Goal: Check status: Check status

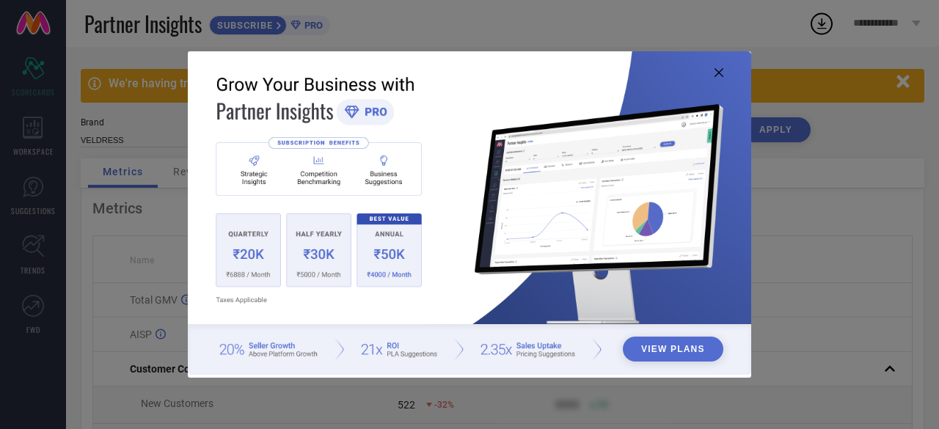
click at [717, 70] on icon at bounding box center [718, 72] width 9 height 9
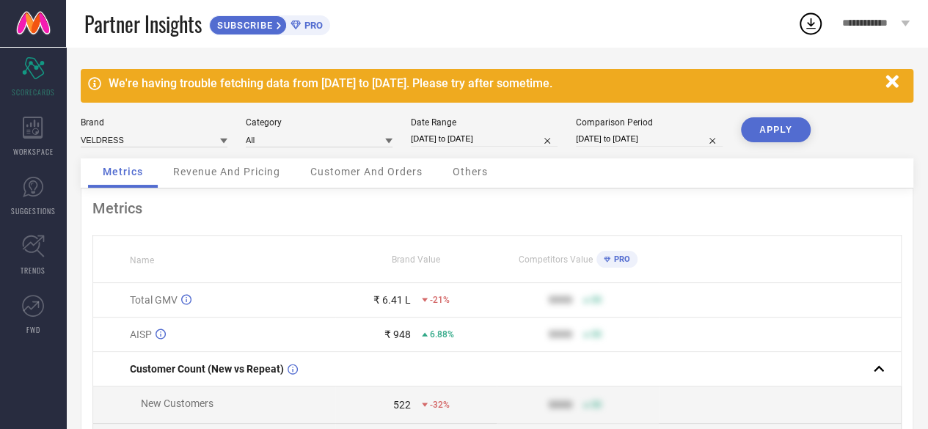
select select "7"
select select "2025"
select select "8"
select select "2025"
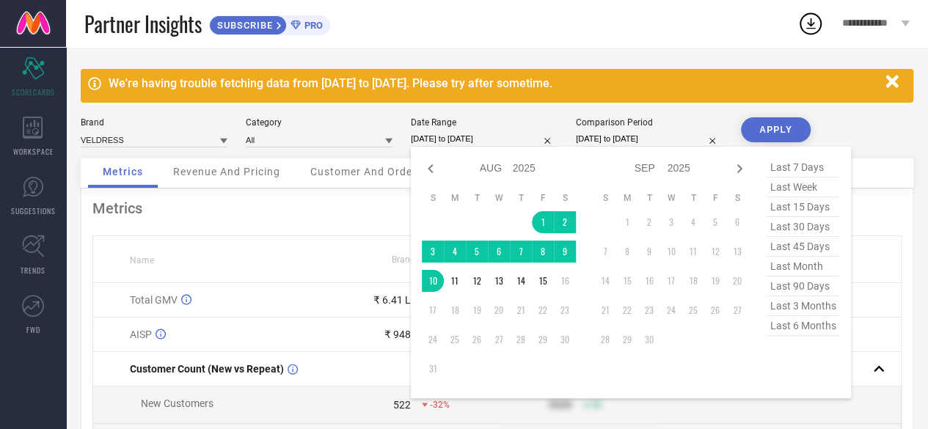
click at [483, 142] on input "[DATE] to [DATE]" at bounding box center [484, 138] width 147 height 15
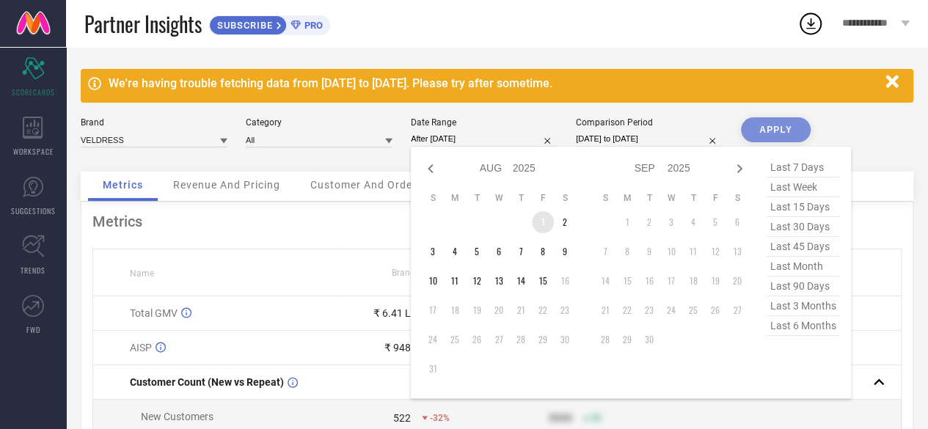
click at [543, 221] on td "1" at bounding box center [543, 222] width 22 height 22
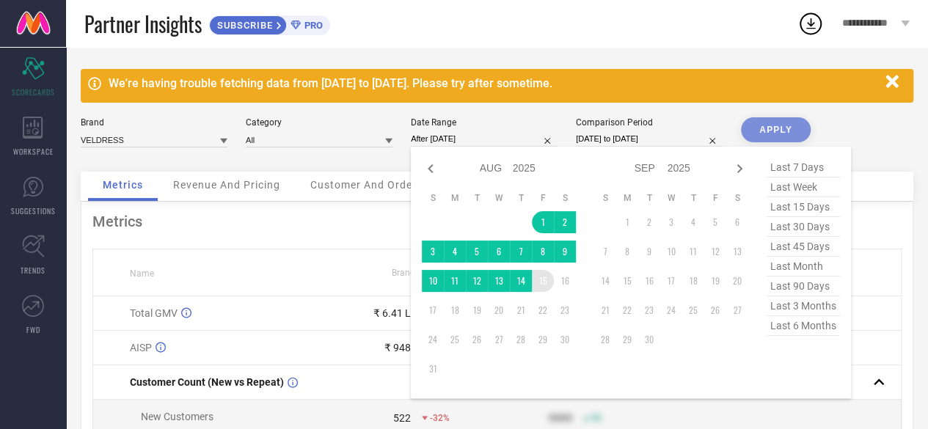
type input "[DATE] to [DATE]"
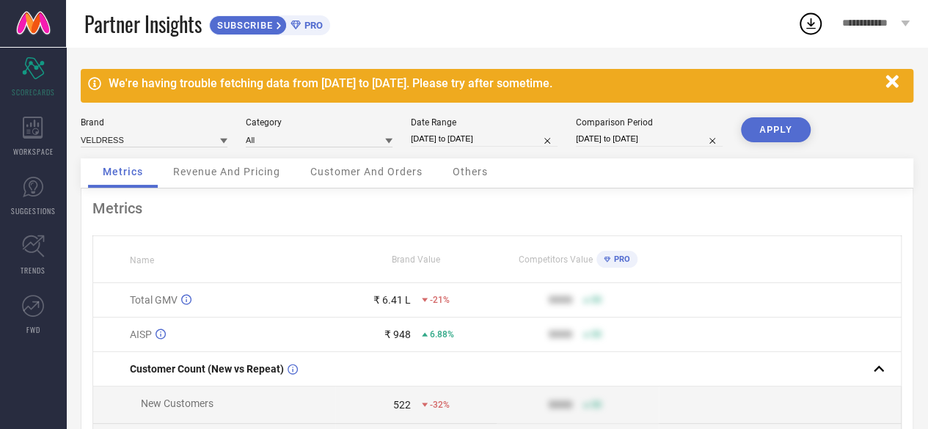
click at [620, 140] on input "[DATE] to [DATE]" at bounding box center [649, 138] width 147 height 15
select select "4"
select select "2025"
select select "5"
select select "2025"
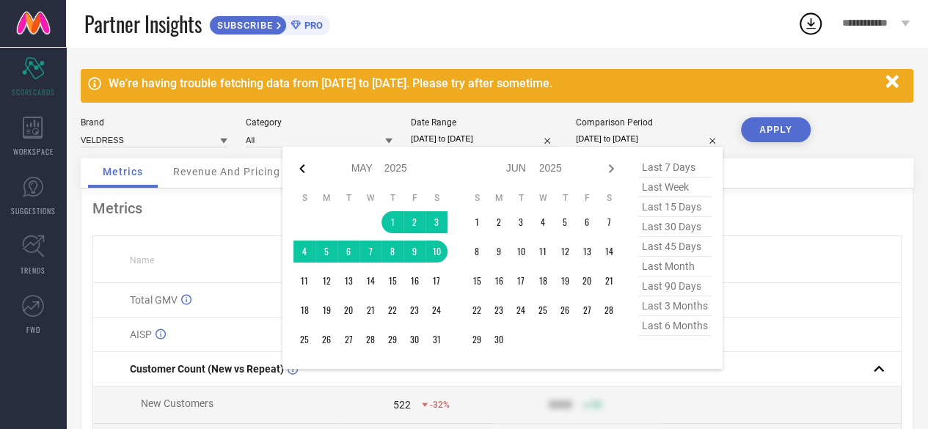
click at [307, 162] on icon at bounding box center [302, 169] width 18 height 18
select select "3"
select select "2025"
select select "4"
select select "2025"
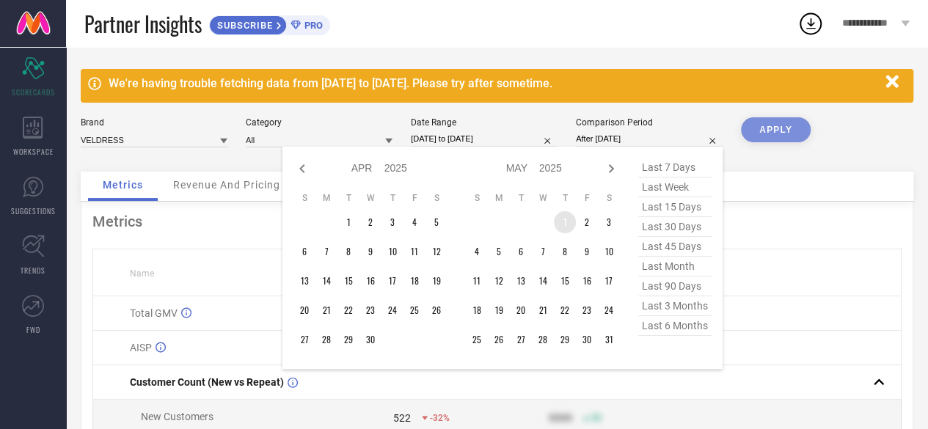
click at [563, 216] on td "1" at bounding box center [565, 222] width 22 height 22
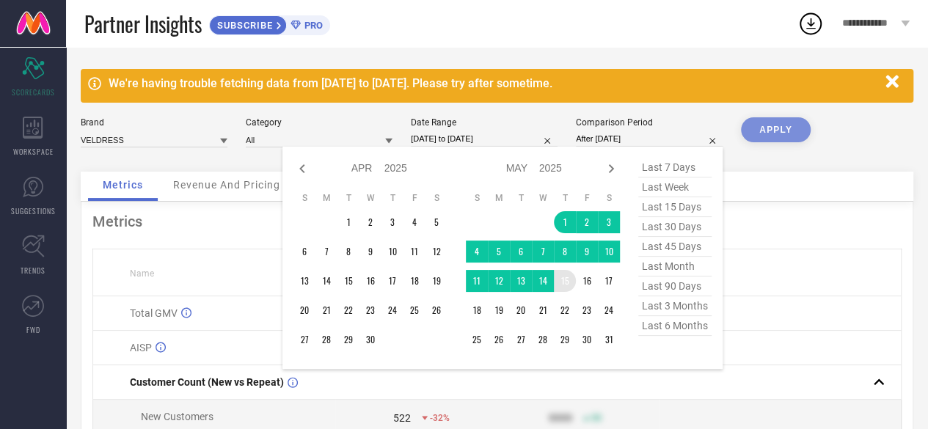
type input "[DATE] to [DATE]"
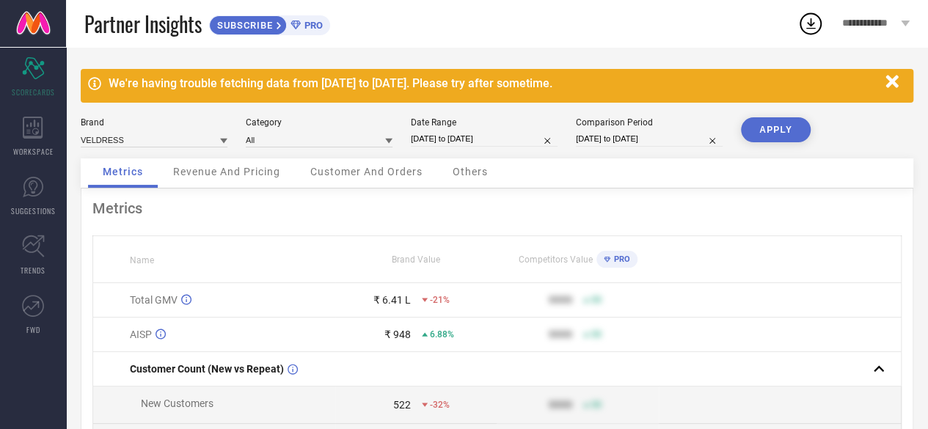
click at [764, 128] on button "APPLY" at bounding box center [776, 129] width 70 height 25
click at [892, 78] on icon "button" at bounding box center [892, 82] width 18 height 18
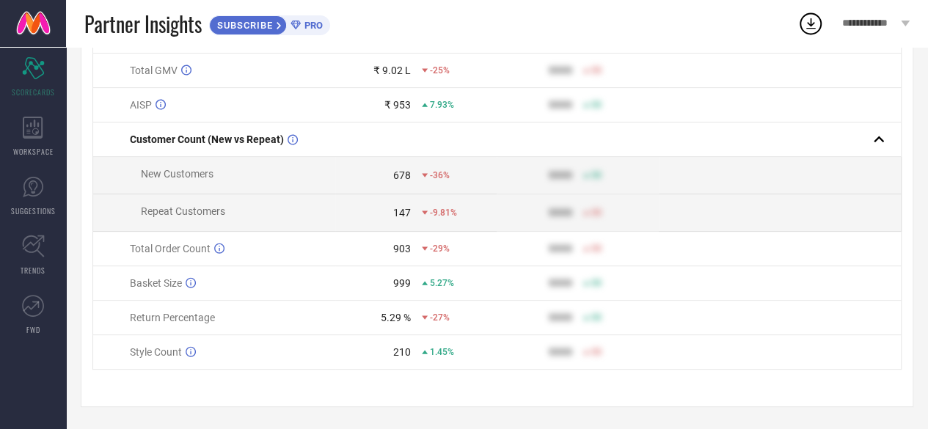
scroll to position [184, 0]
